Goal: Task Accomplishment & Management: Complete application form

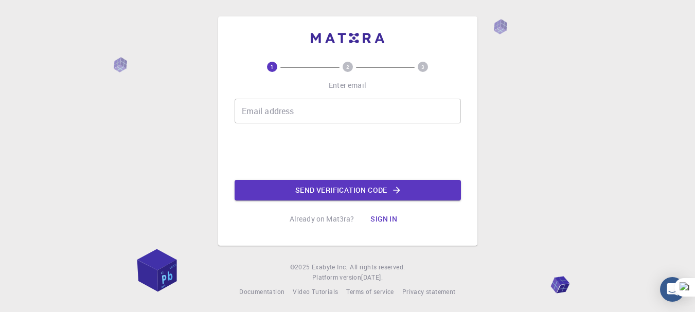
click at [370, 105] on input "Email address" at bounding box center [347, 111] width 226 height 25
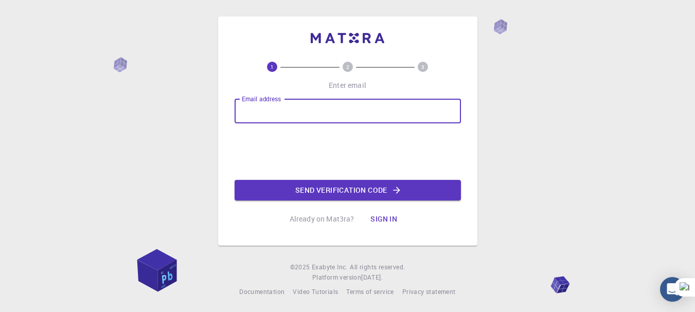
type input "[EMAIL_ADDRESS][DOMAIN_NAME]"
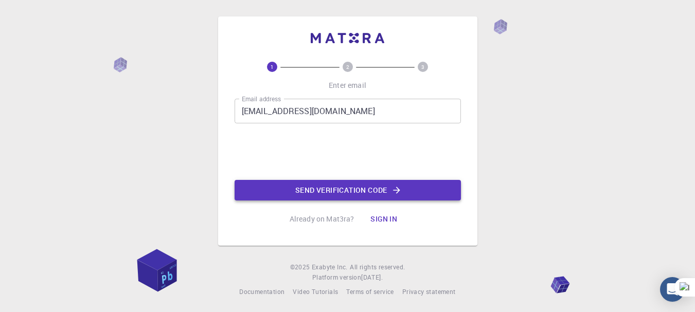
click at [360, 193] on button "Send verification code" at bounding box center [347, 190] width 226 height 21
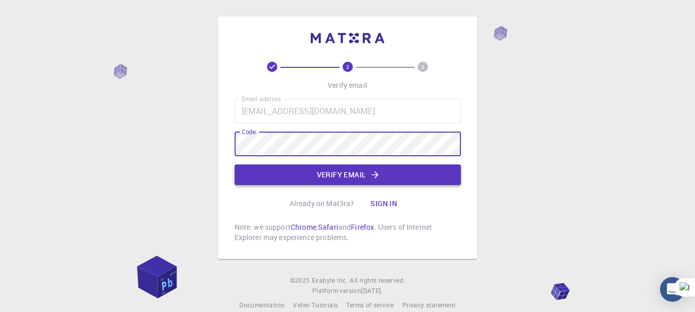
click at [360, 171] on button "Verify email" at bounding box center [347, 175] width 226 height 21
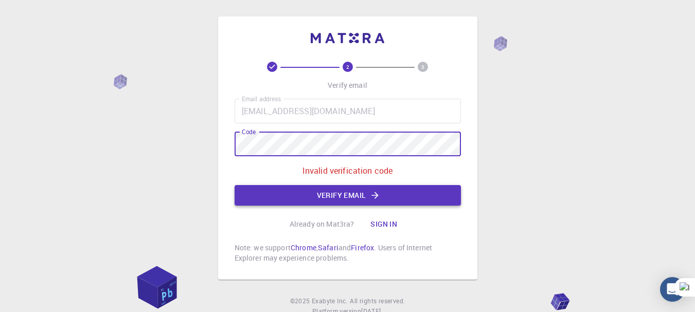
click at [363, 192] on button "Verify email" at bounding box center [347, 195] width 226 height 21
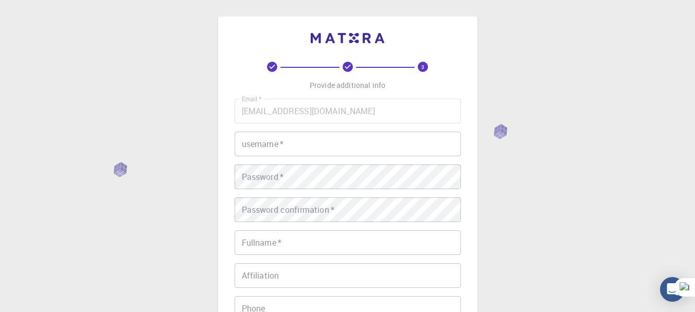
click at [366, 146] on input "username   *" at bounding box center [347, 144] width 226 height 25
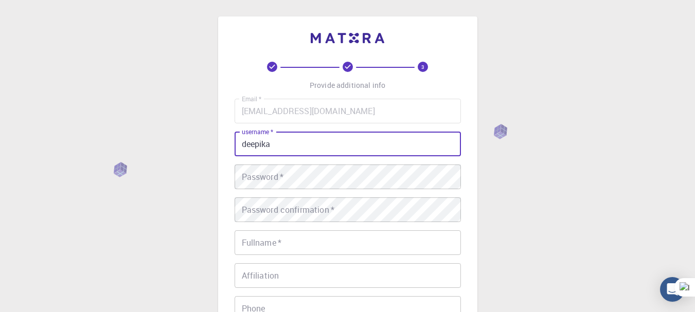
type input "deepika"
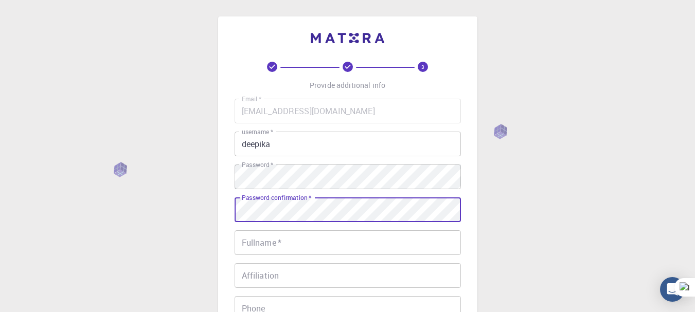
click at [320, 245] on input "Fullname   *" at bounding box center [347, 242] width 226 height 25
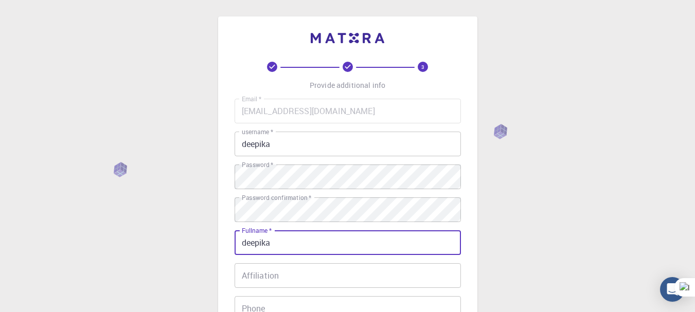
type input "deepika"
click at [329, 278] on input "Affiliation" at bounding box center [347, 275] width 226 height 25
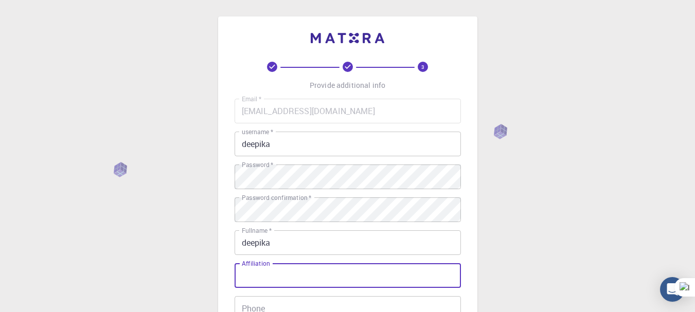
click at [483, 275] on div "3 Provide additional info Email   * [EMAIL_ADDRESS][DOMAIN_NAME] Email   * user…" at bounding box center [347, 261] width 695 height 523
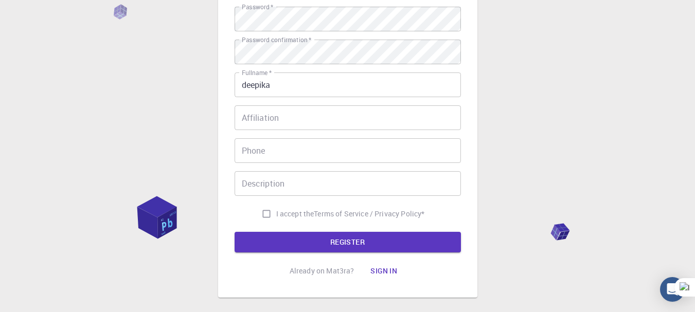
scroll to position [165, 0]
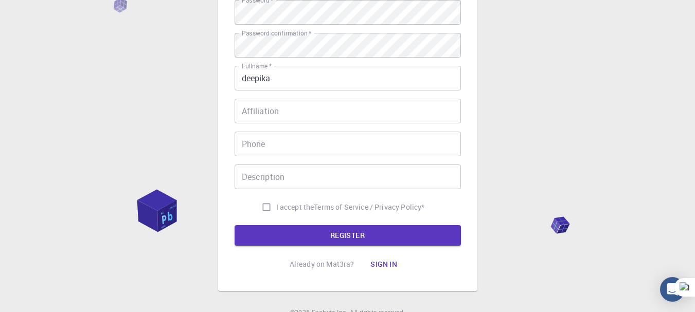
click at [261, 209] on input "I accept the Terms of Service / Privacy Policy *" at bounding box center [267, 207] width 20 height 20
checkbox input "true"
click at [333, 229] on button "REGISTER" at bounding box center [347, 235] width 226 height 21
click at [497, 199] on div "3 Provide additional info Email   * [EMAIL_ADDRESS][DOMAIN_NAME] Email   * user…" at bounding box center [347, 96] width 695 height 523
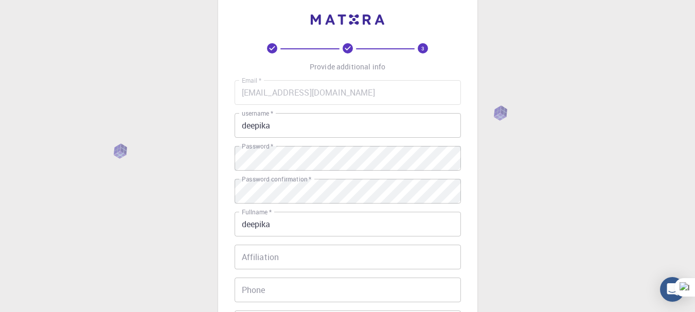
scroll to position [0, 0]
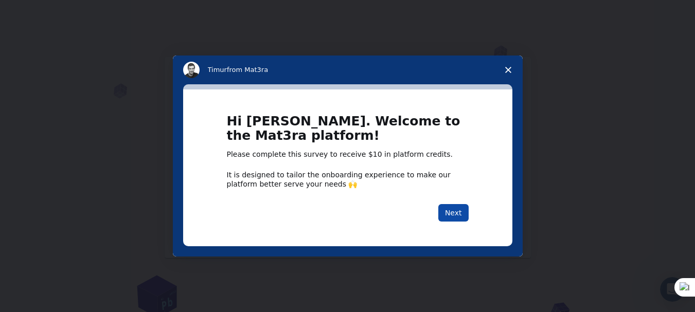
click at [454, 217] on button "Next" at bounding box center [453, 212] width 30 height 17
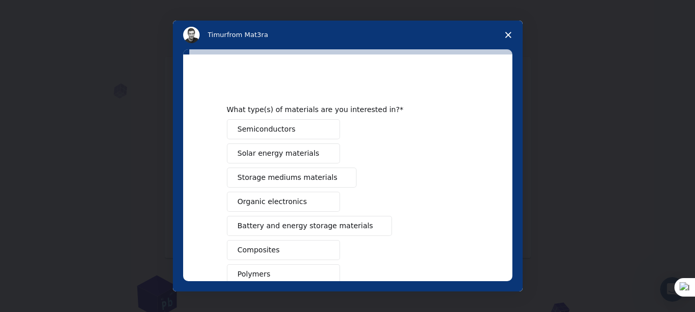
click at [507, 38] on icon "Close survey" at bounding box center [508, 35] width 6 height 6
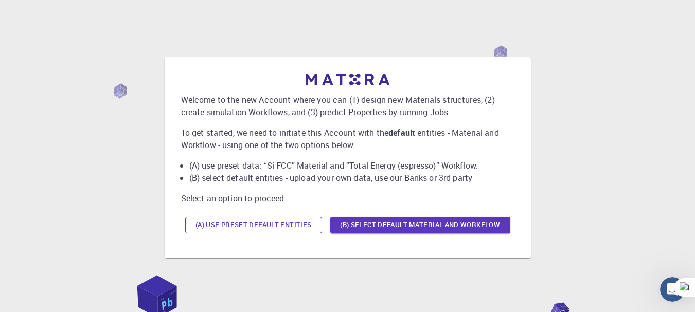
click at [302, 225] on button "(A) Use preset default entities" at bounding box center [253, 225] width 137 height 16
